Goal: Check status: Verify the current state of an ongoing process or item

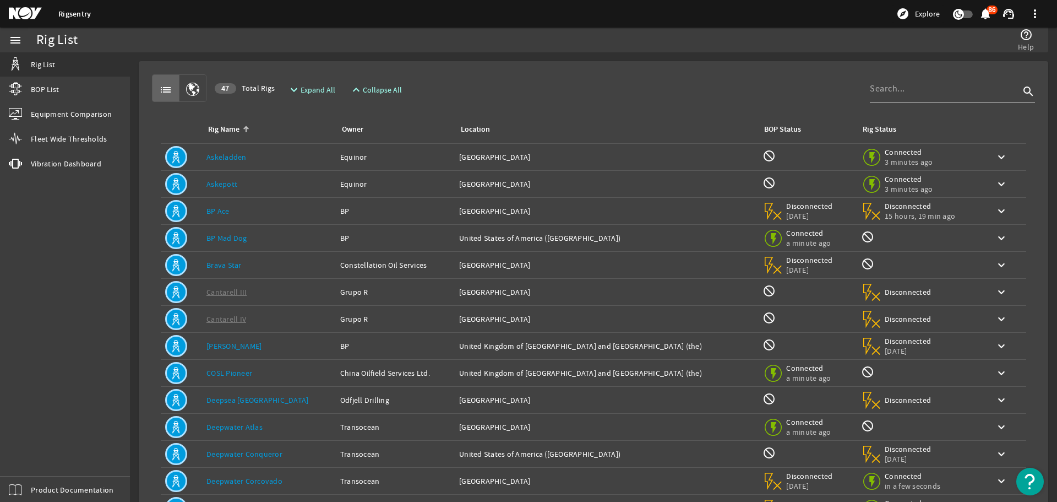
click at [237, 232] on div "Rig Name: BP Mad Dog" at bounding box center [268, 237] width 125 height 11
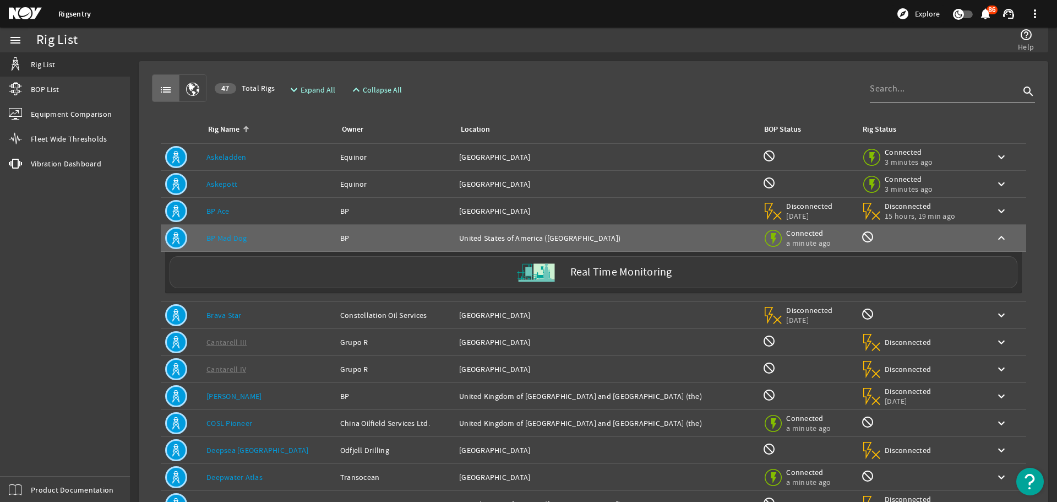
click at [607, 266] on label "Real Time Monitoring" at bounding box center [621, 272] width 102 height 12
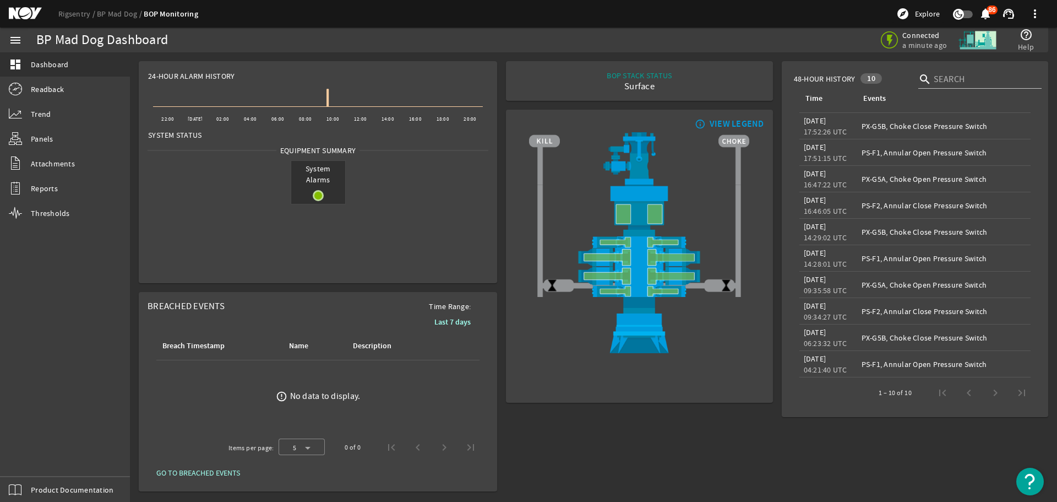
click at [500, 269] on rigsentry-mat-card "24-Hour Alarm History Created with Highcharts 11.1.0 22:00 [DATE] 02:00 04:00 0…" at bounding box center [317, 172] width 367 height 231
click at [80, 14] on link "Rigsentry" at bounding box center [77, 14] width 39 height 10
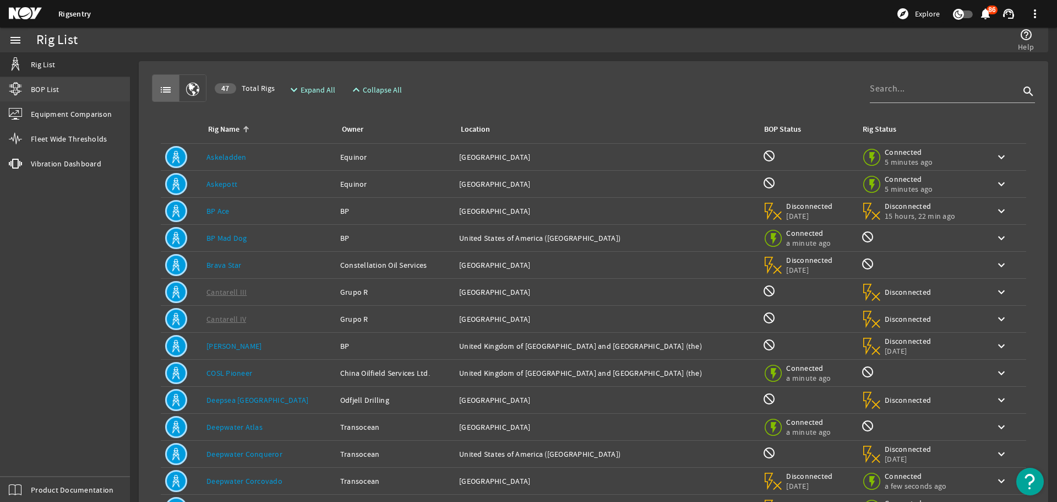
click at [67, 93] on link "BOP List" at bounding box center [65, 89] width 130 height 24
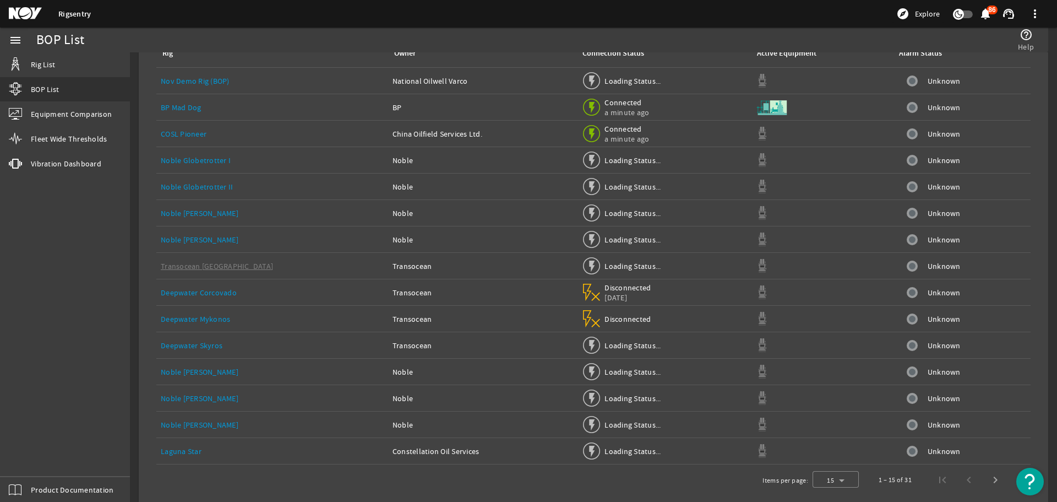
scroll to position [83, 0]
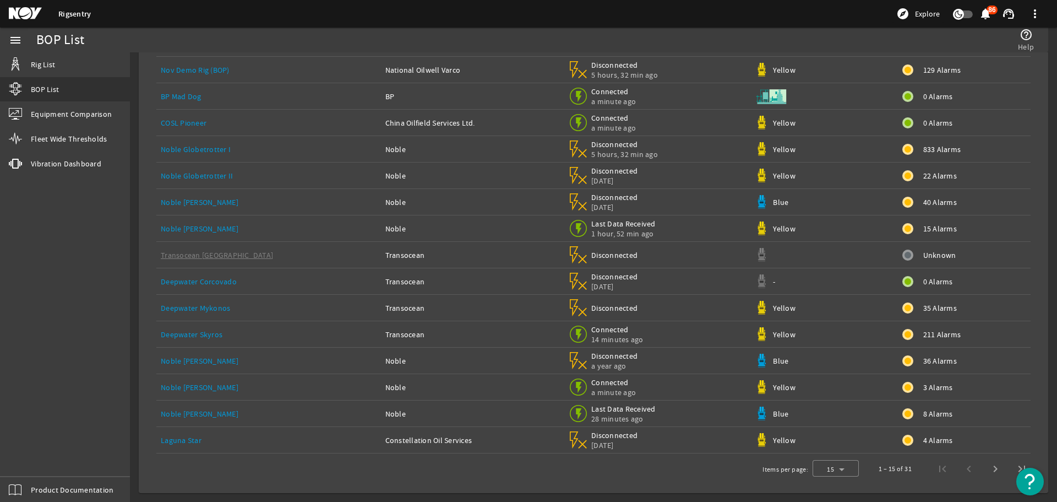
click at [200, 201] on link "Noble [PERSON_NAME]" at bounding box center [200, 202] width 78 height 10
